Goal: Task Accomplishment & Management: Manage account settings

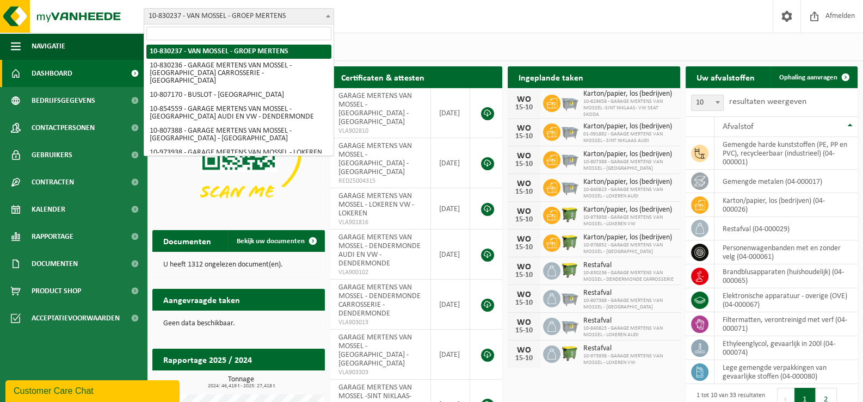
click at [322, 15] on span "10-830237 - VAN MOSSEL - GROEP MERTENS" at bounding box center [239, 16] width 190 height 16
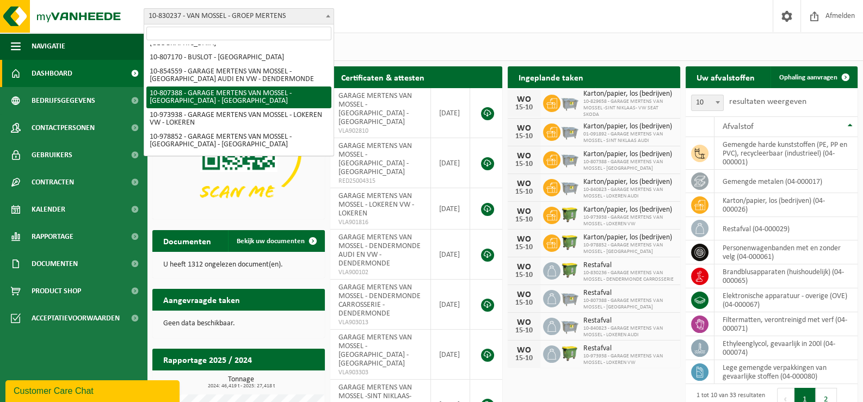
scroll to position [54, 0]
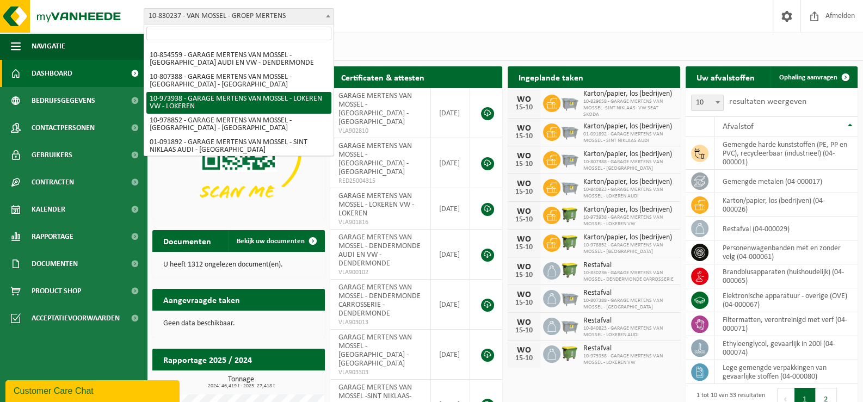
select select "157281"
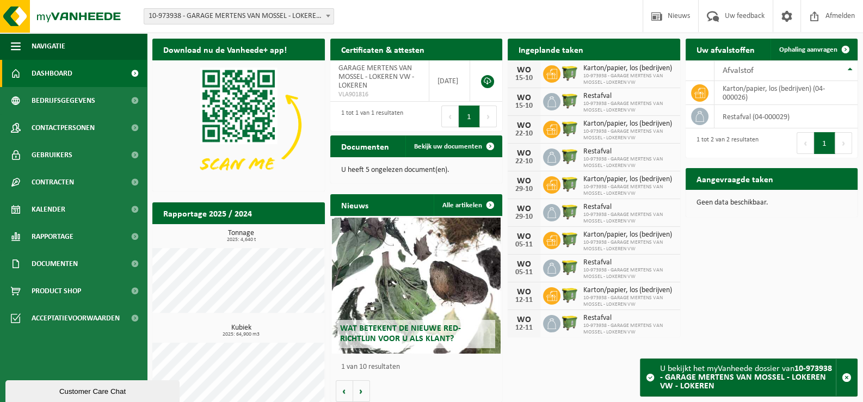
click at [327, 16] on b at bounding box center [328, 16] width 4 height 3
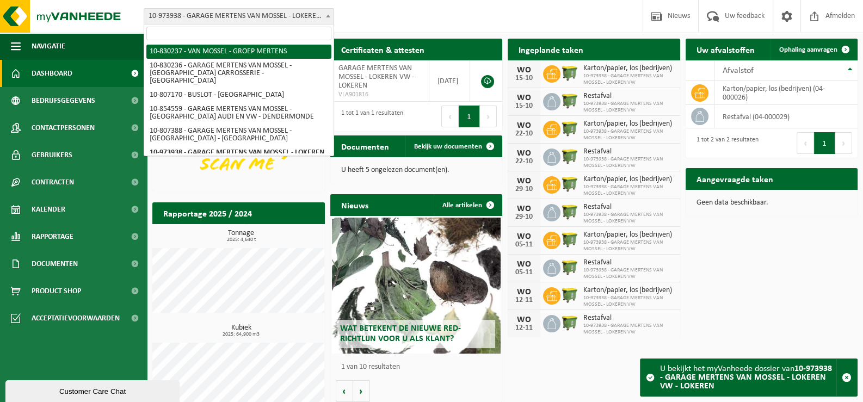
click at [328, 19] on span at bounding box center [328, 16] width 11 height 14
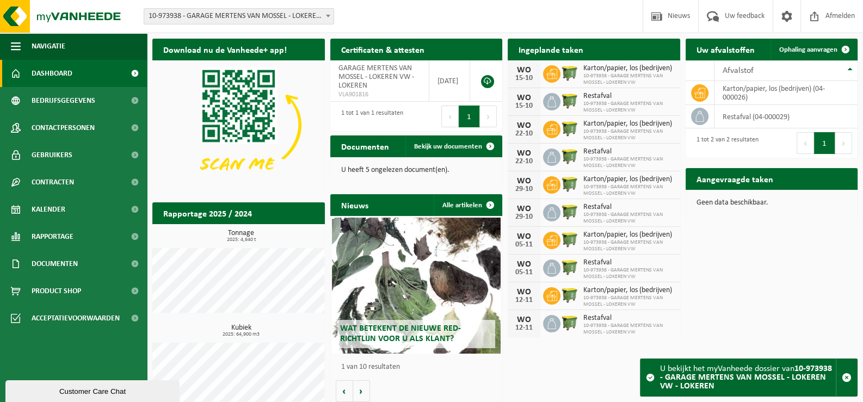
click at [326, 17] on span at bounding box center [328, 16] width 11 height 14
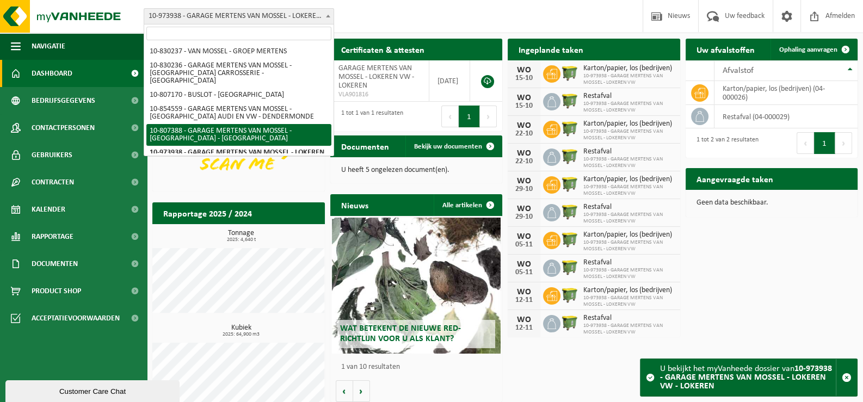
select select "91854"
